Goal: Transaction & Acquisition: Book appointment/travel/reservation

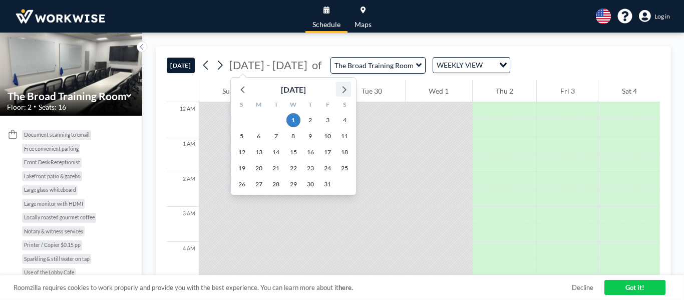
click at [340, 90] on icon at bounding box center [343, 89] width 13 height 13
click at [312, 137] on span "6" at bounding box center [310, 136] width 14 height 14
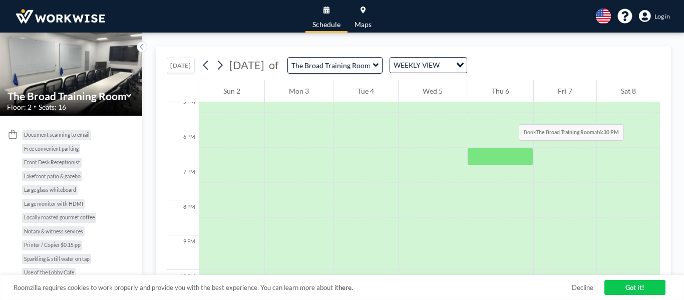
scroll to position [551, 0]
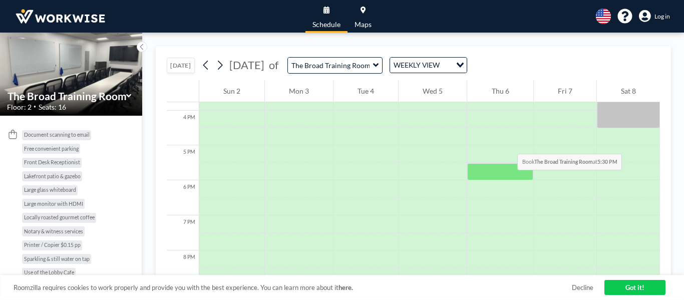
click at [472, 133] on div at bounding box center [500, 137] width 66 height 18
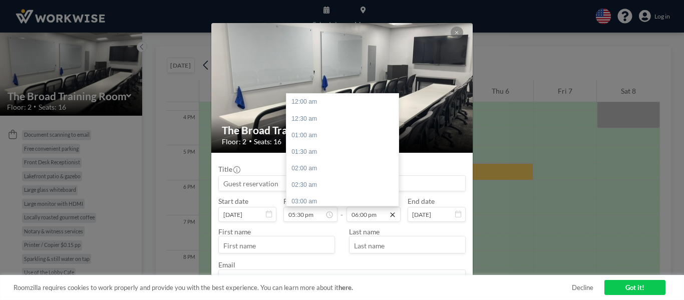
scroll to position [596, 0]
click at [390, 216] on icon at bounding box center [392, 214] width 5 height 5
click at [320, 177] on div "08:30 pm" at bounding box center [344, 185] width 117 height 17
type input "08:30 pm"
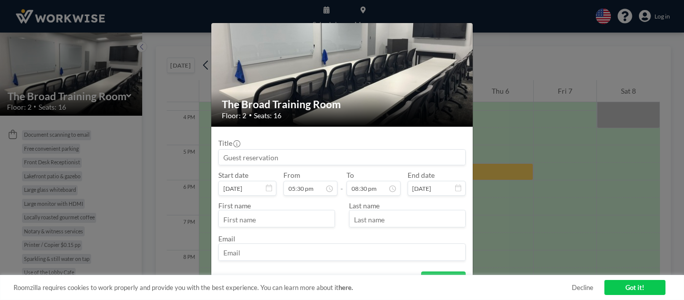
scroll to position [50, 0]
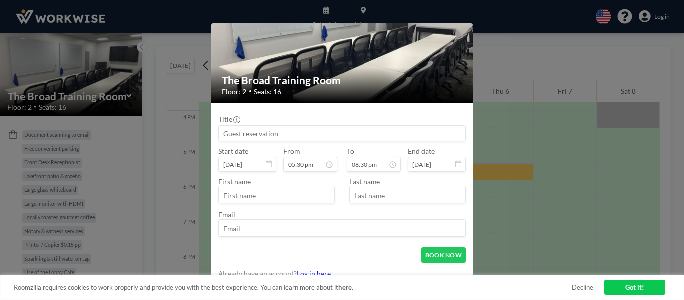
click at [285, 199] on input "text" at bounding box center [277, 195] width 116 height 15
type input "[PERSON_NAME]"
type input "[PERSON_NAME][EMAIL_ADDRESS][DOMAIN_NAME]"
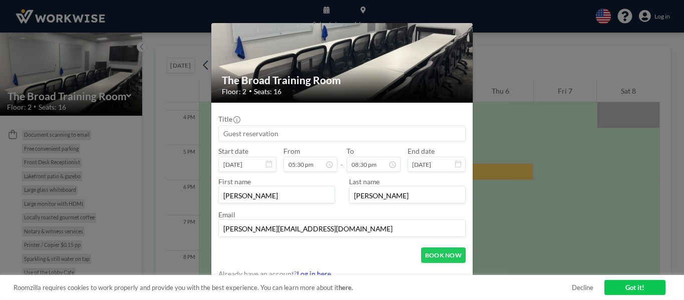
scroll to position [580, 0]
click at [279, 131] on input at bounding box center [342, 133] width 246 height 15
type input "Blue Octopus"
click at [430, 246] on form "Title Blue Octopus Start date [DATE] From 05:30 pm - To 08:30 pm End date [DATE…" at bounding box center [341, 194] width 261 height 183
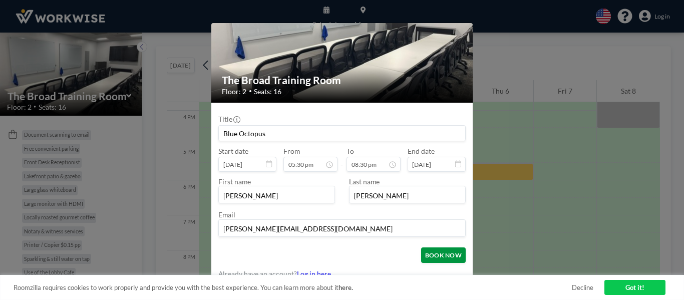
click at [431, 251] on button "BOOK NOW" at bounding box center [443, 255] width 45 height 16
